Goal: Task Accomplishment & Management: Manage account settings

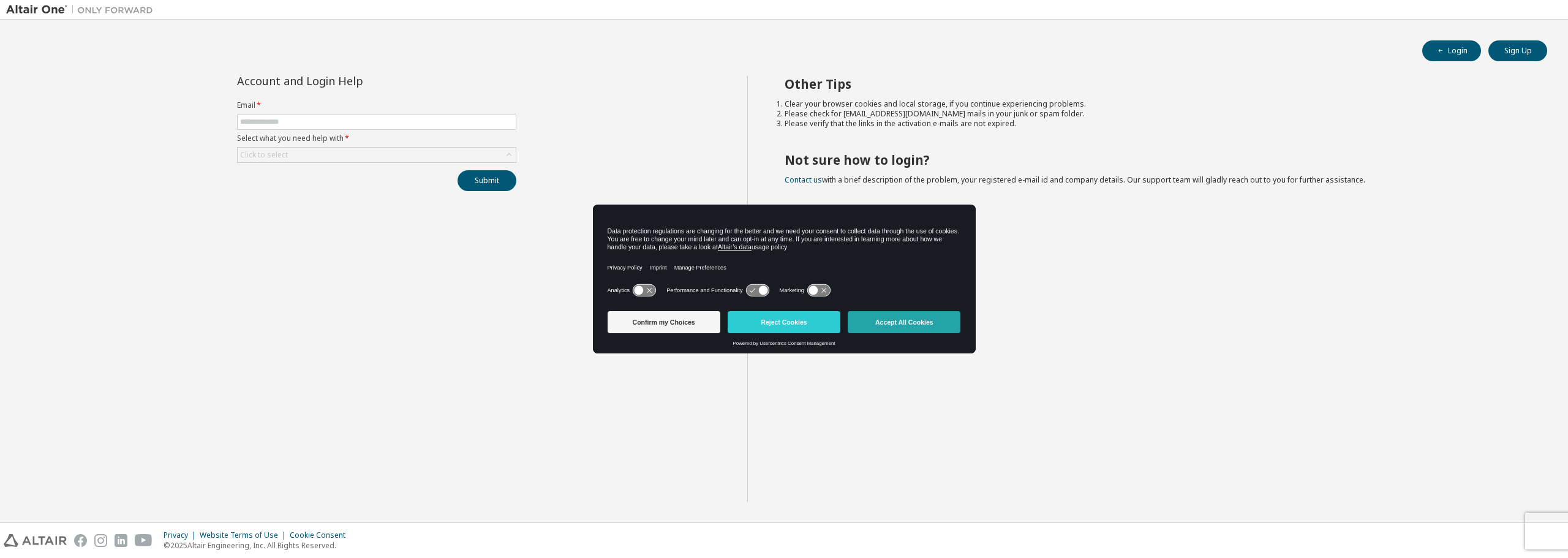
click at [907, 322] on button "Accept All Cookies" at bounding box center [904, 322] width 113 height 22
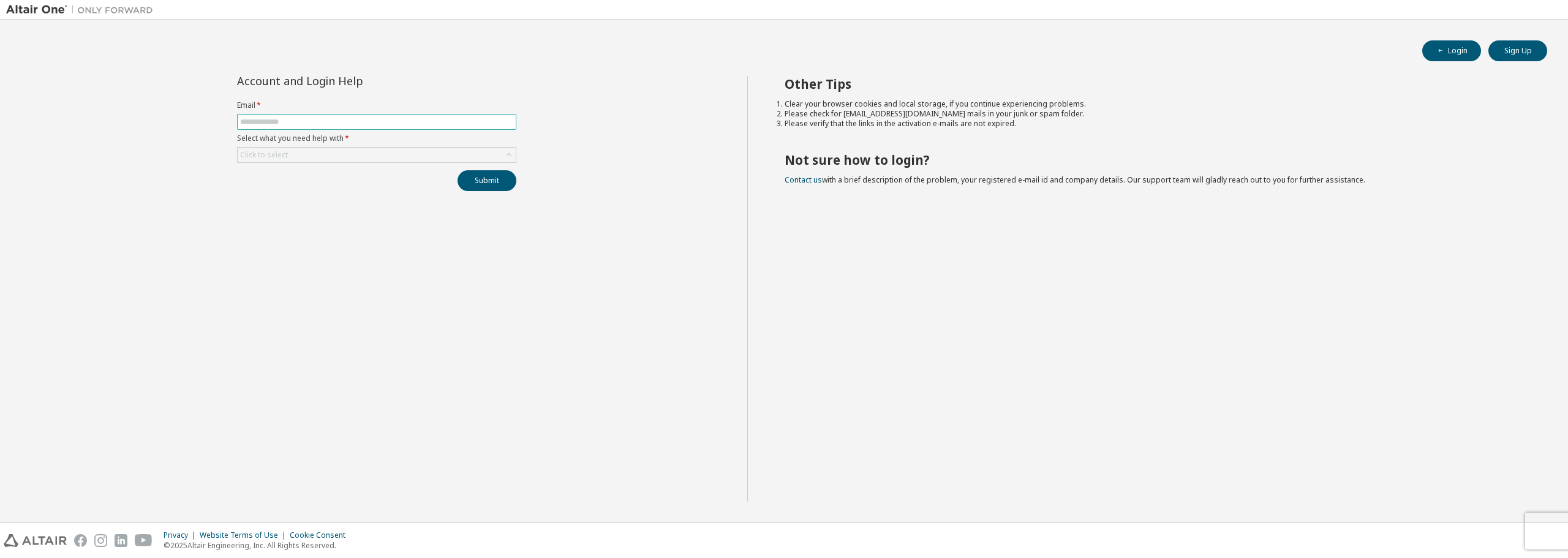
click at [305, 117] on input "text" at bounding box center [376, 122] width 273 height 10
type input "**********"
click at [374, 152] on div "Click to select" at bounding box center [376, 154] width 278 height 14
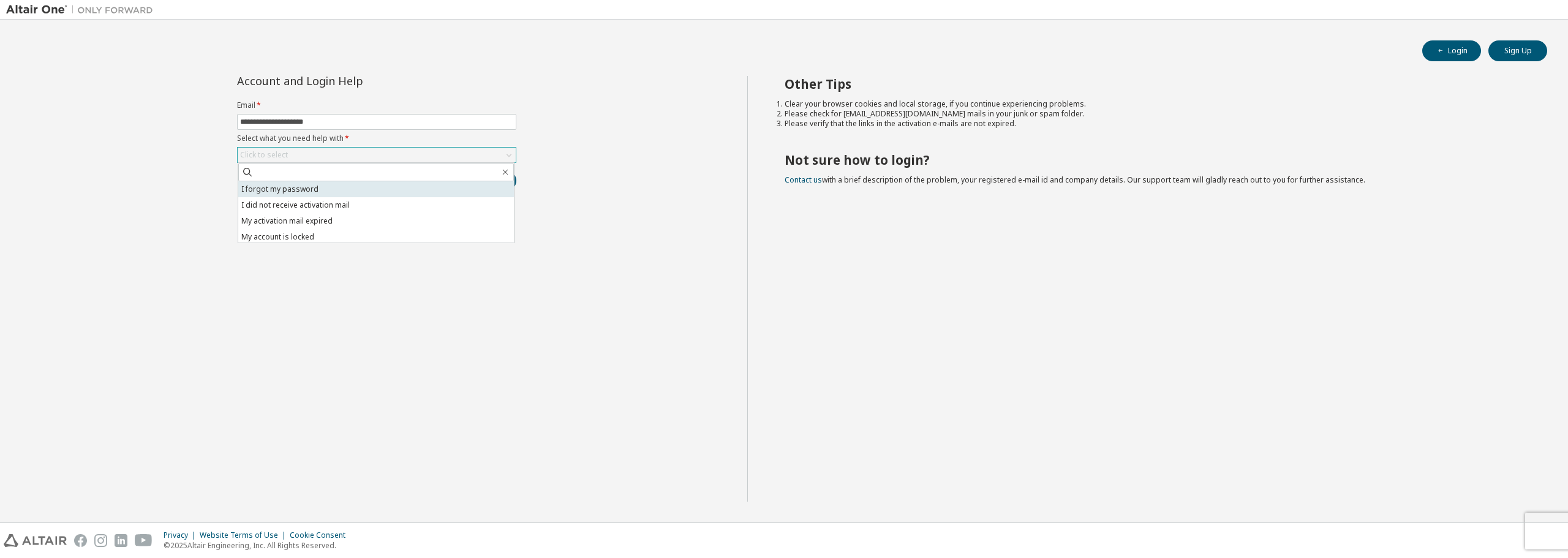
click at [304, 191] on li "I forgot my password" at bounding box center [376, 189] width 275 height 16
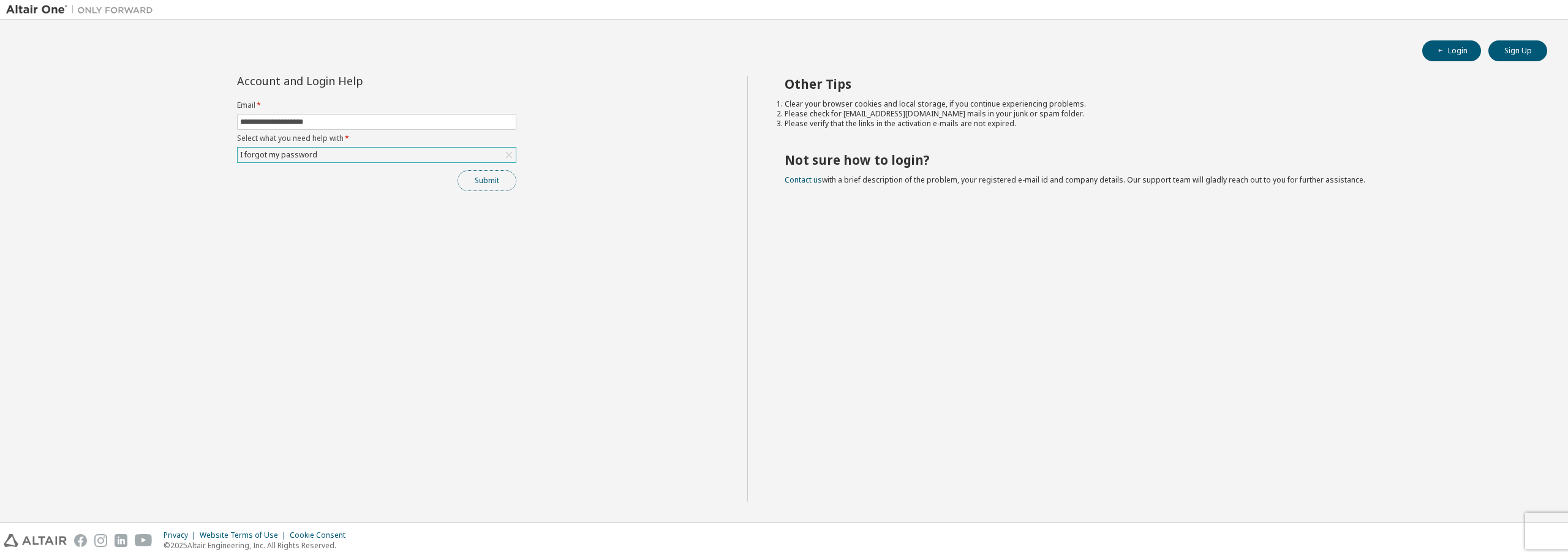
click at [483, 180] on button "Submit" at bounding box center [487, 180] width 59 height 21
click at [500, 186] on button "Submit" at bounding box center [487, 180] width 59 height 21
click at [1540, 524] on icon "button" at bounding box center [1542, 525] width 8 height 8
click at [1454, 50] on button "Login" at bounding box center [1452, 50] width 59 height 21
